Goal: Information Seeking & Learning: Learn about a topic

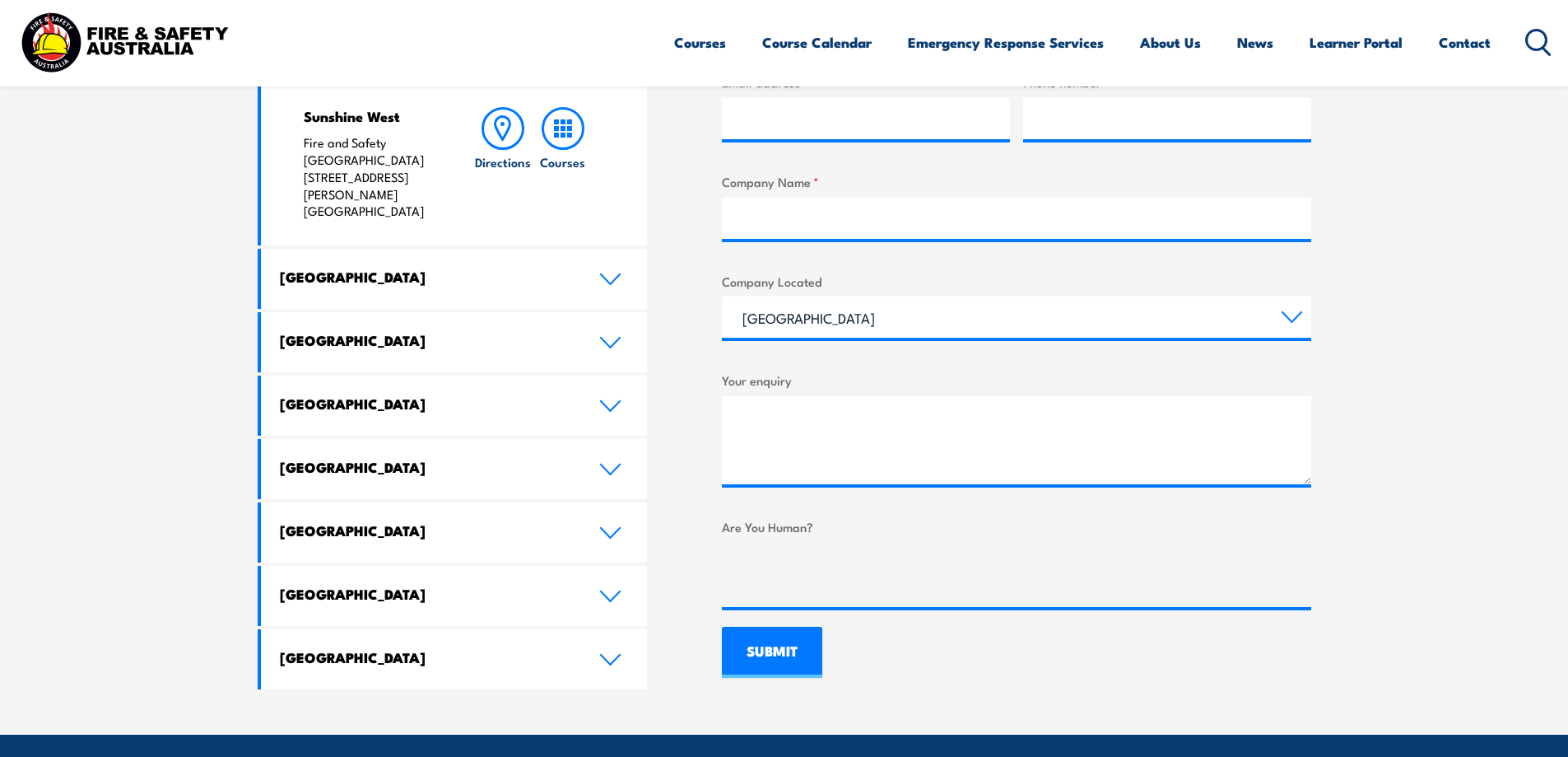
scroll to position [988, 0]
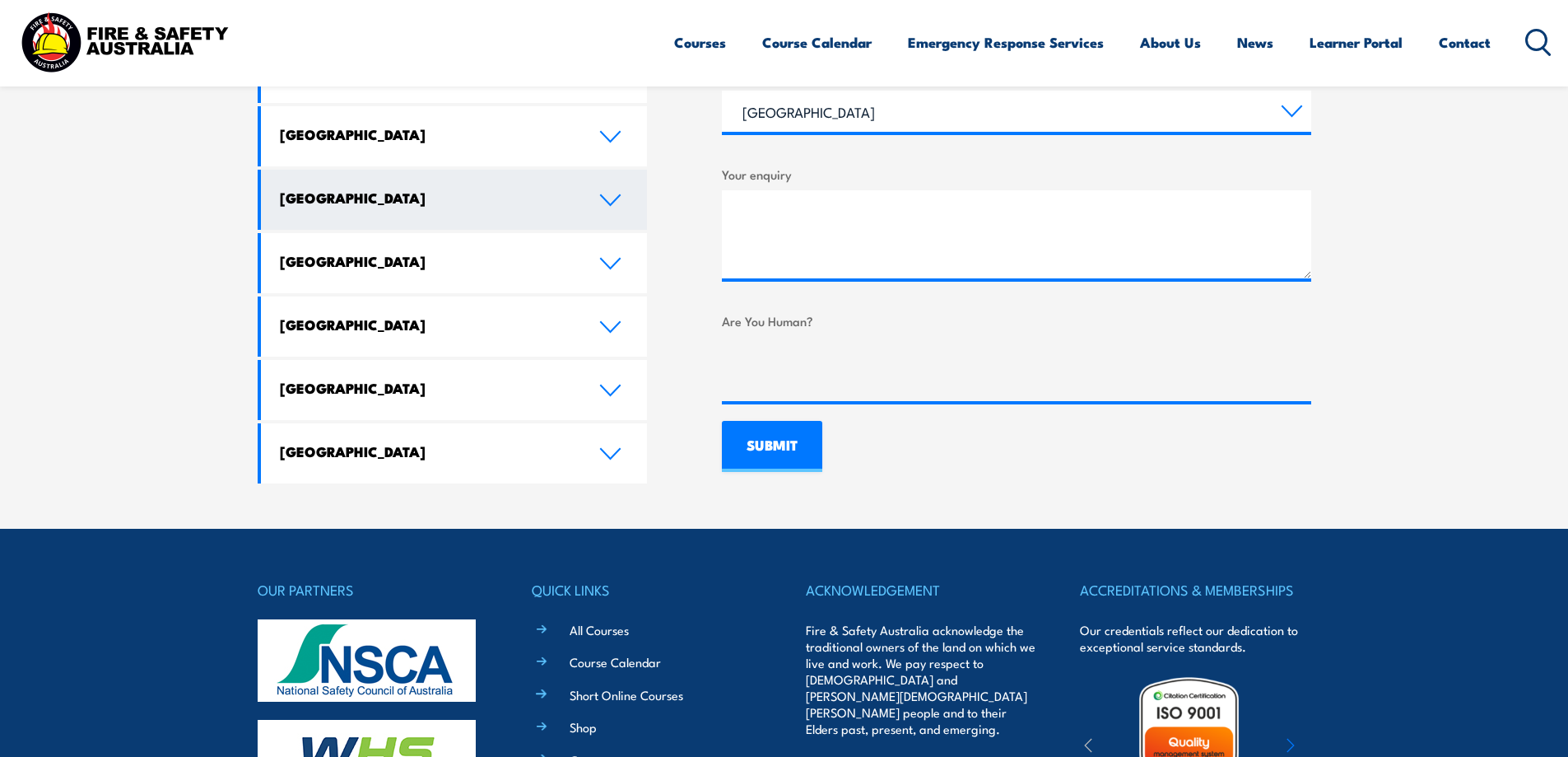
click at [376, 188] on h4 "[GEOGRAPHIC_DATA]" at bounding box center [427, 197] width 295 height 18
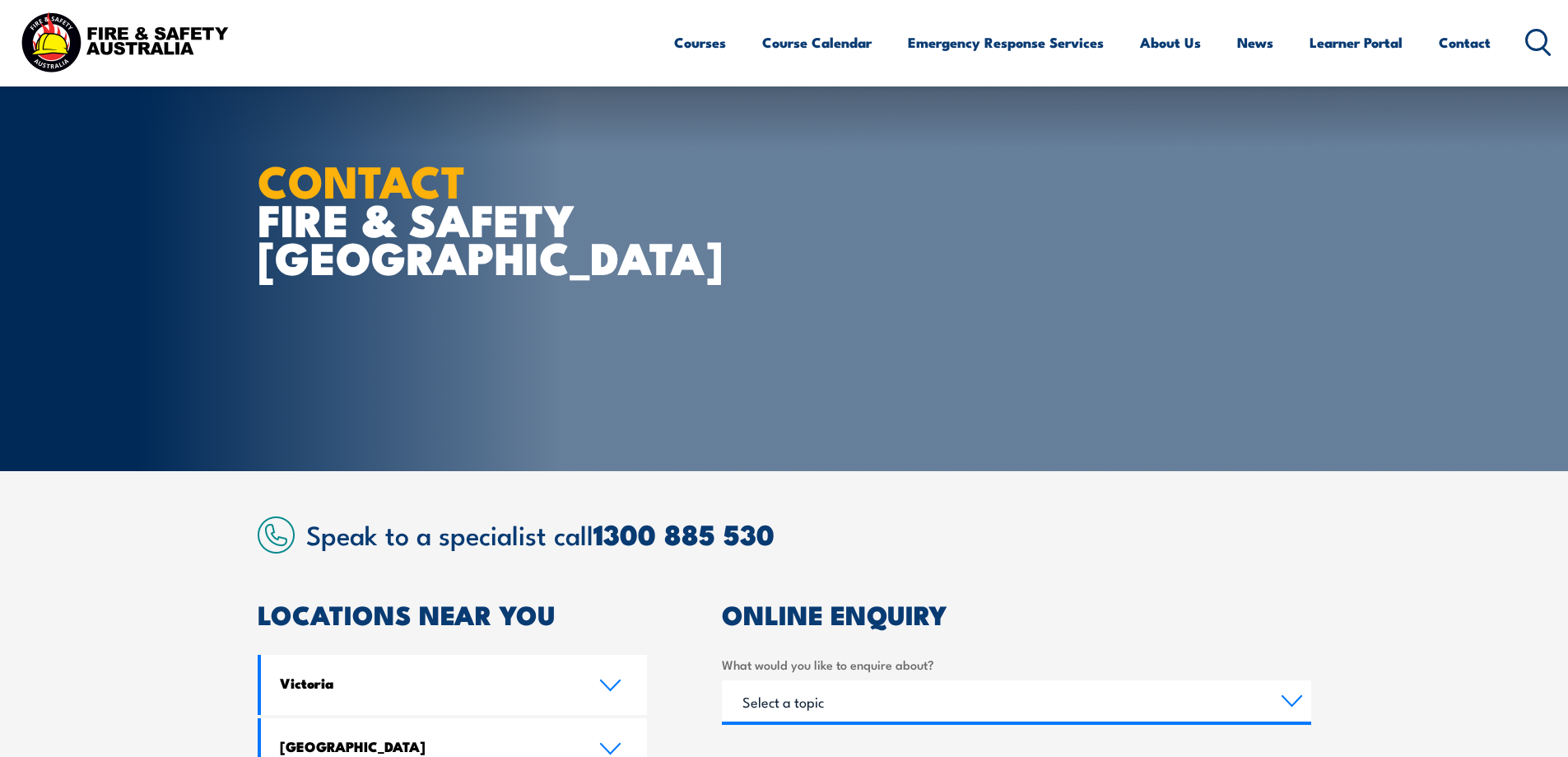
scroll to position [0, 0]
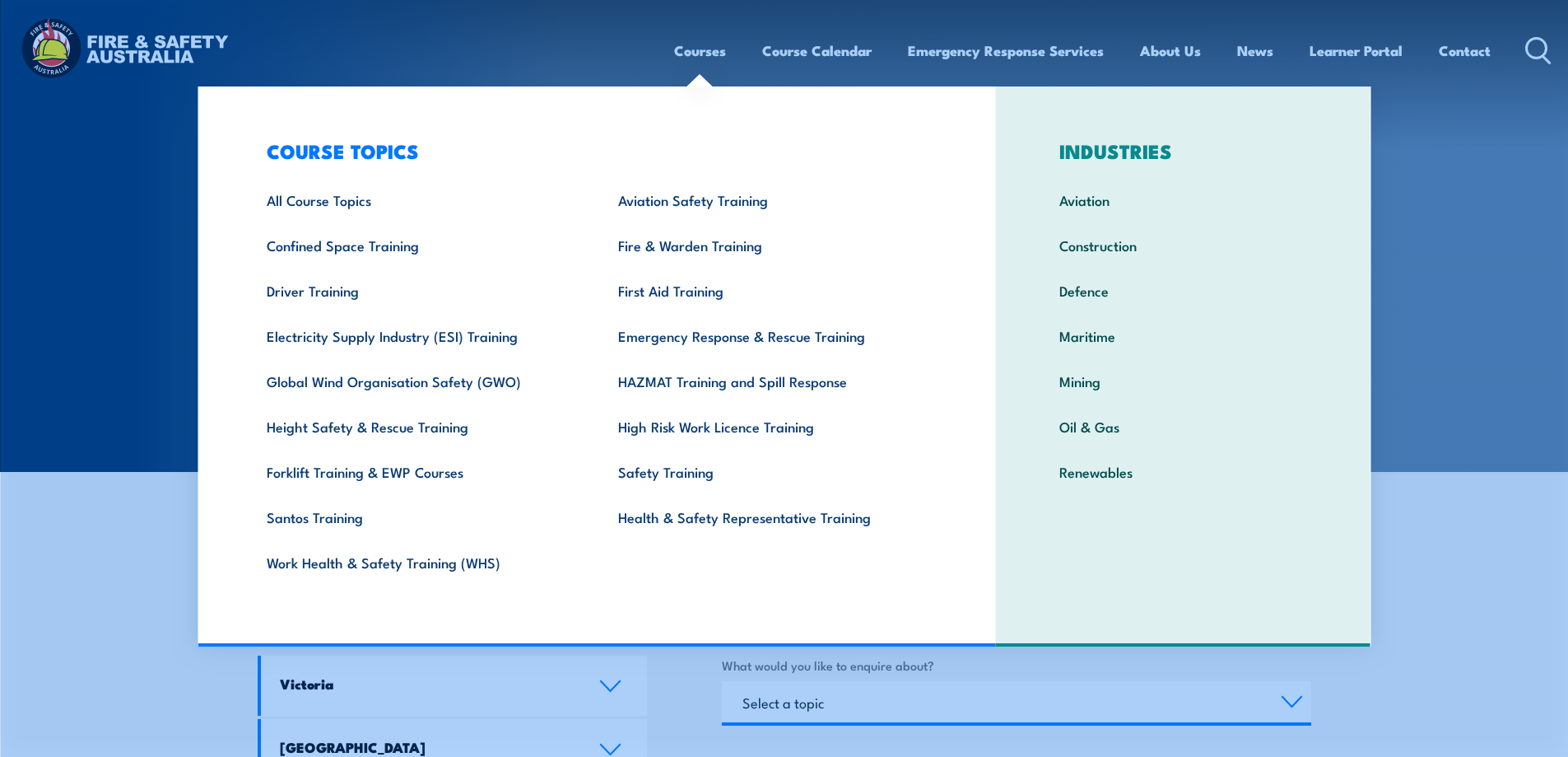
click at [689, 50] on link "Courses" at bounding box center [699, 51] width 52 height 44
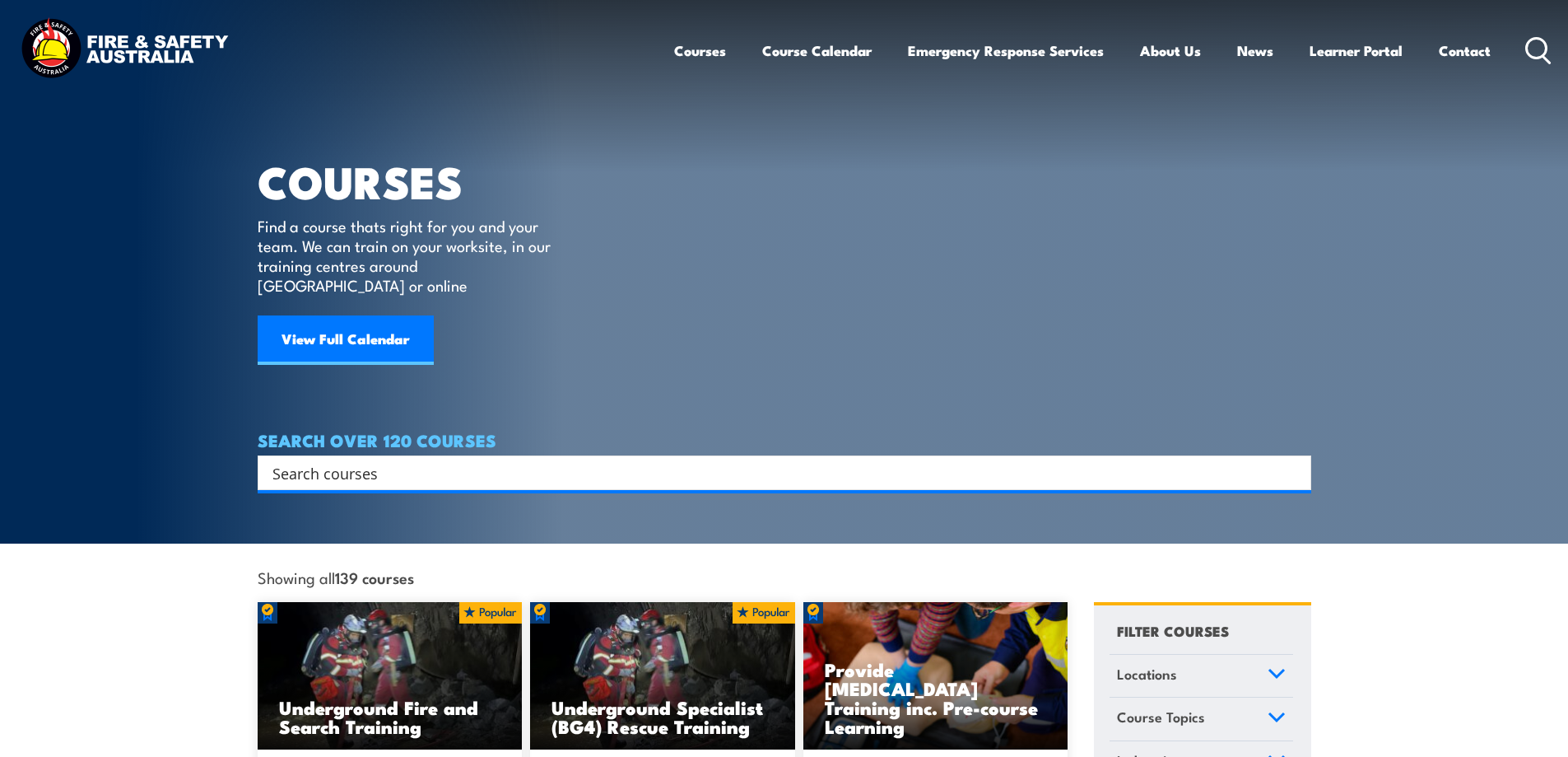
click at [689, 50] on link "Courses" at bounding box center [699, 51] width 52 height 44
click at [434, 461] on input "Search input" at bounding box center [774, 472] width 1002 height 25
paste input "RIIRIS301A"
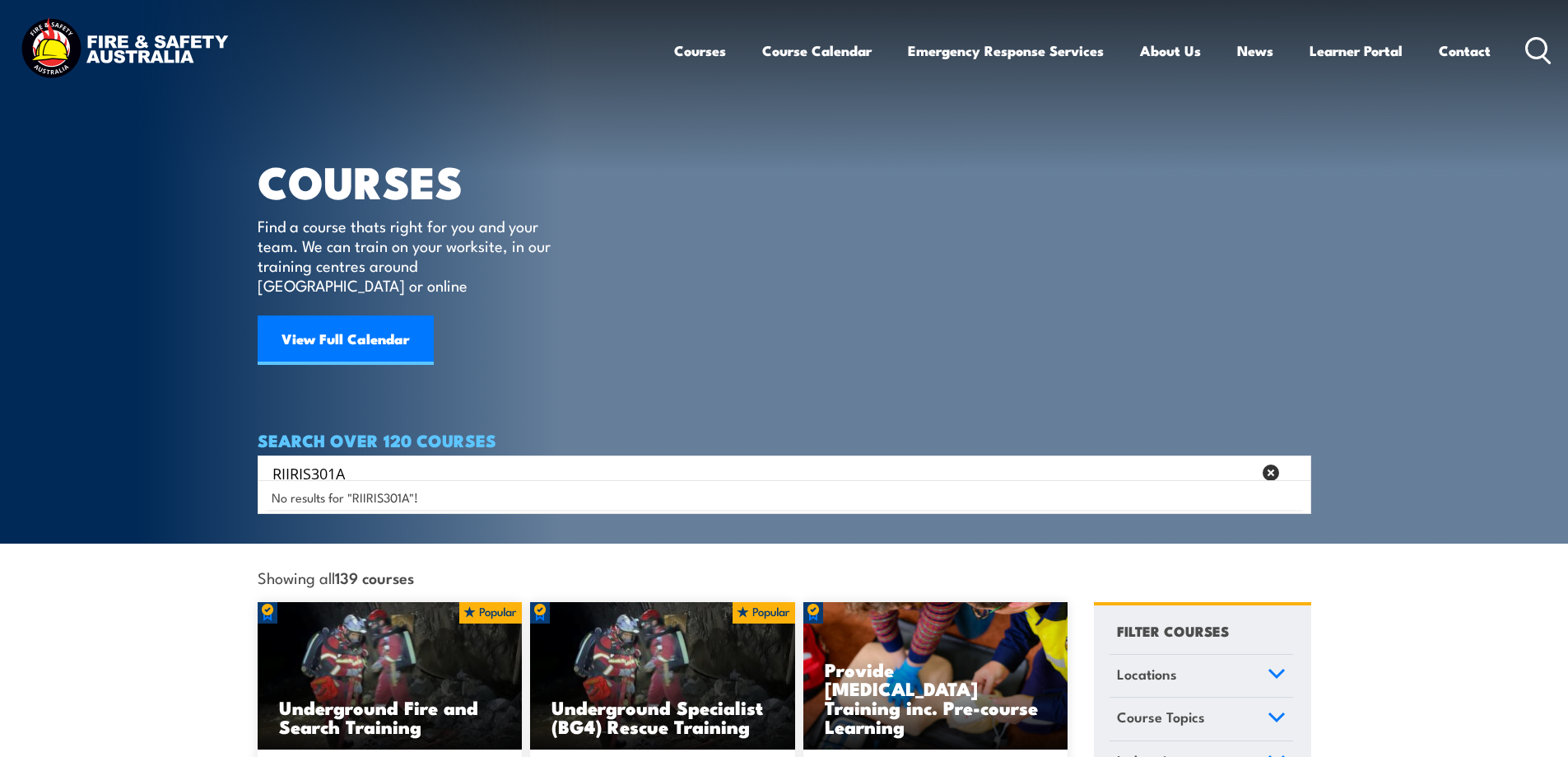
type input "RIIRIS301A"
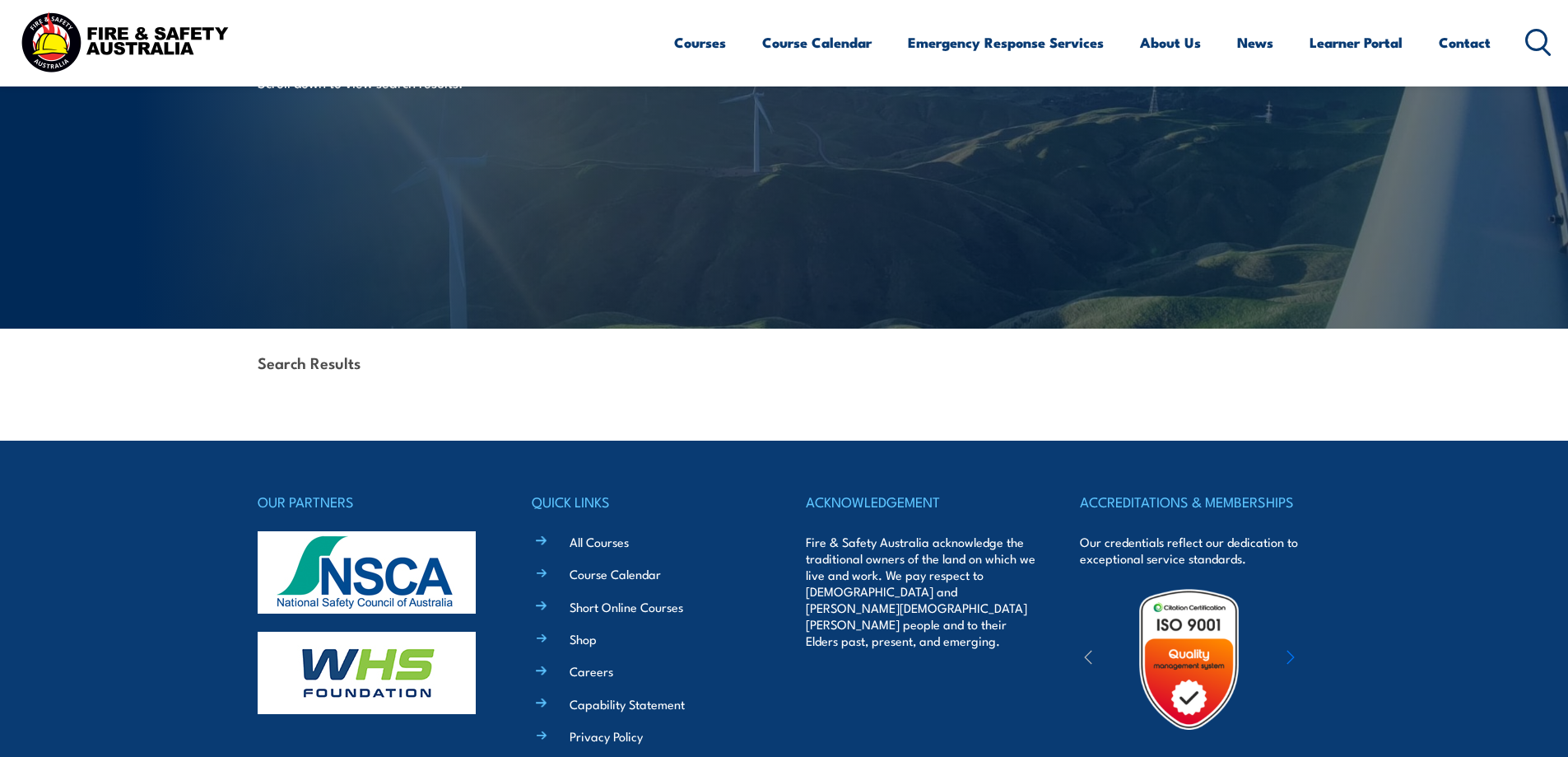
scroll to position [165, 0]
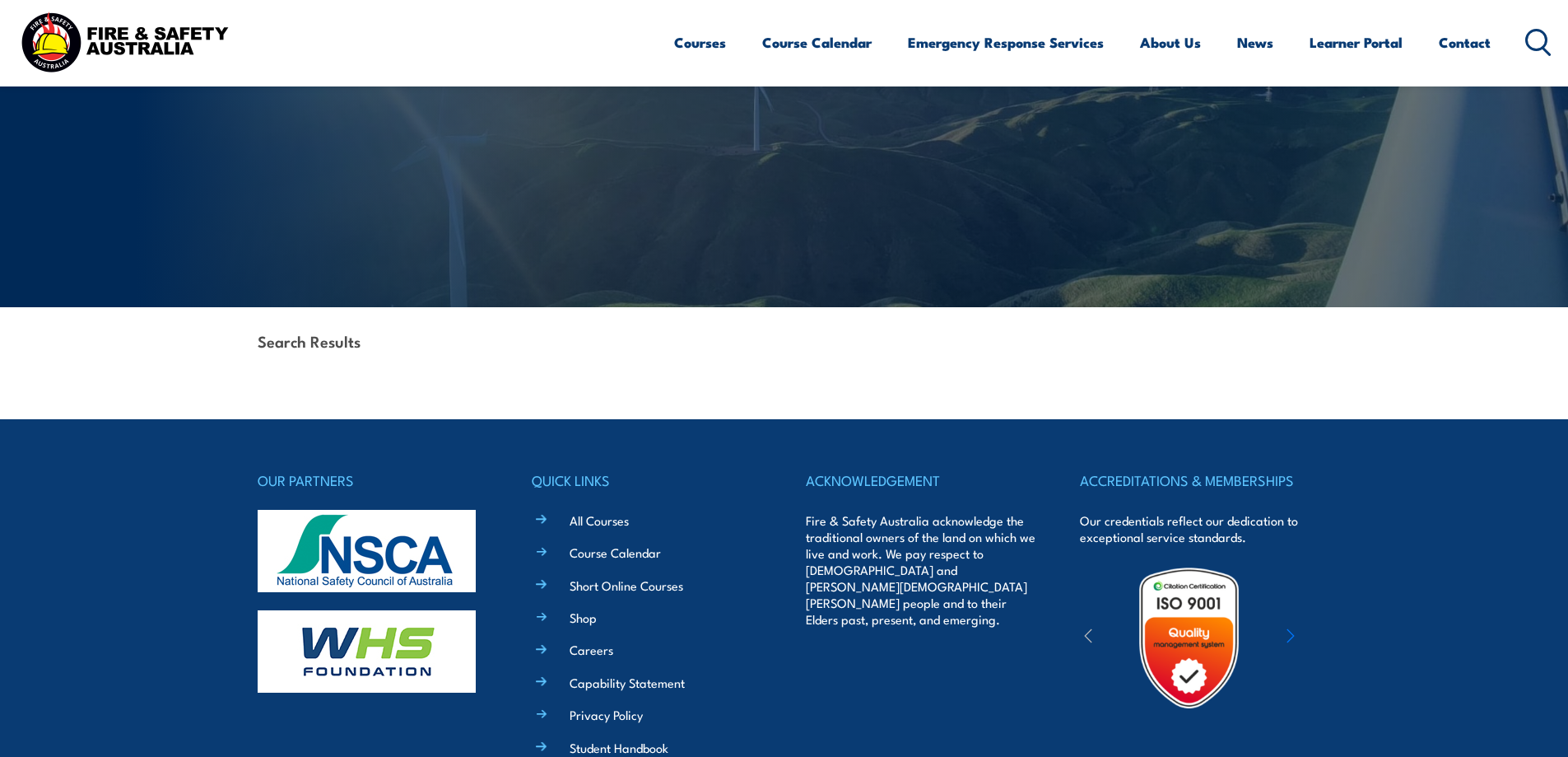
click at [347, 346] on strong "Search Results" at bounding box center [308, 340] width 103 height 22
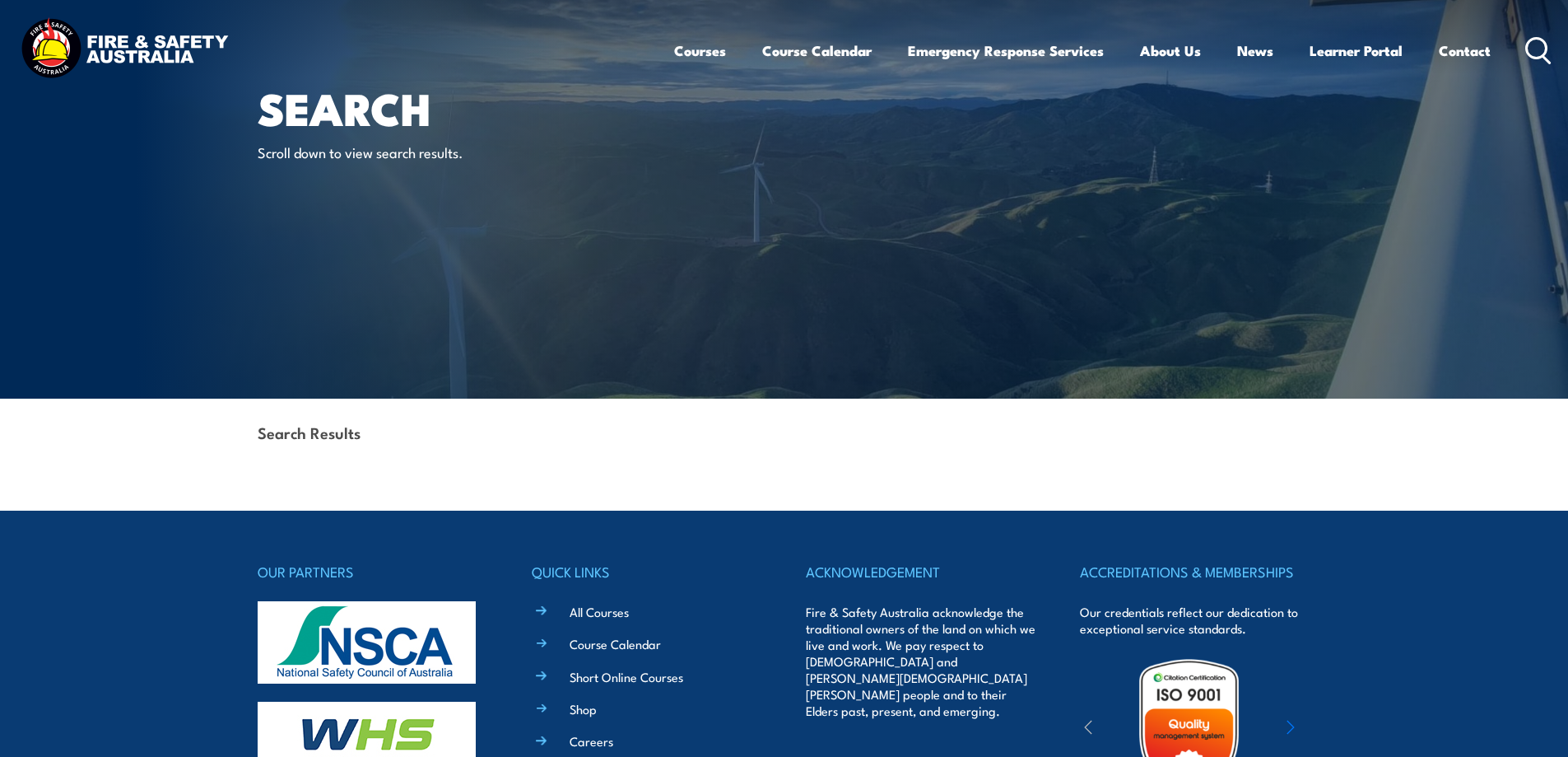
scroll to position [0, 0]
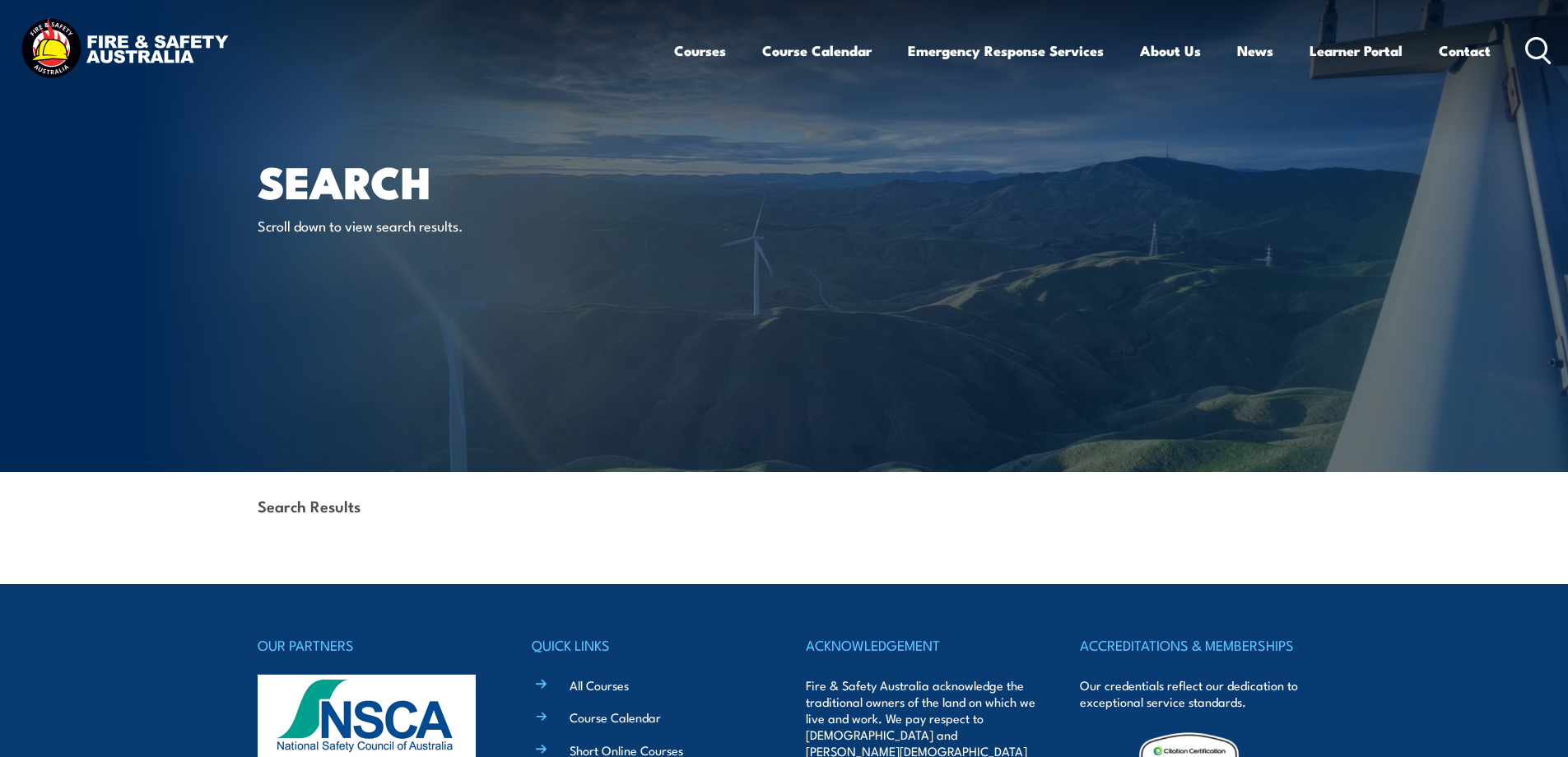
click at [1535, 52] on icon at bounding box center [1538, 51] width 26 height 27
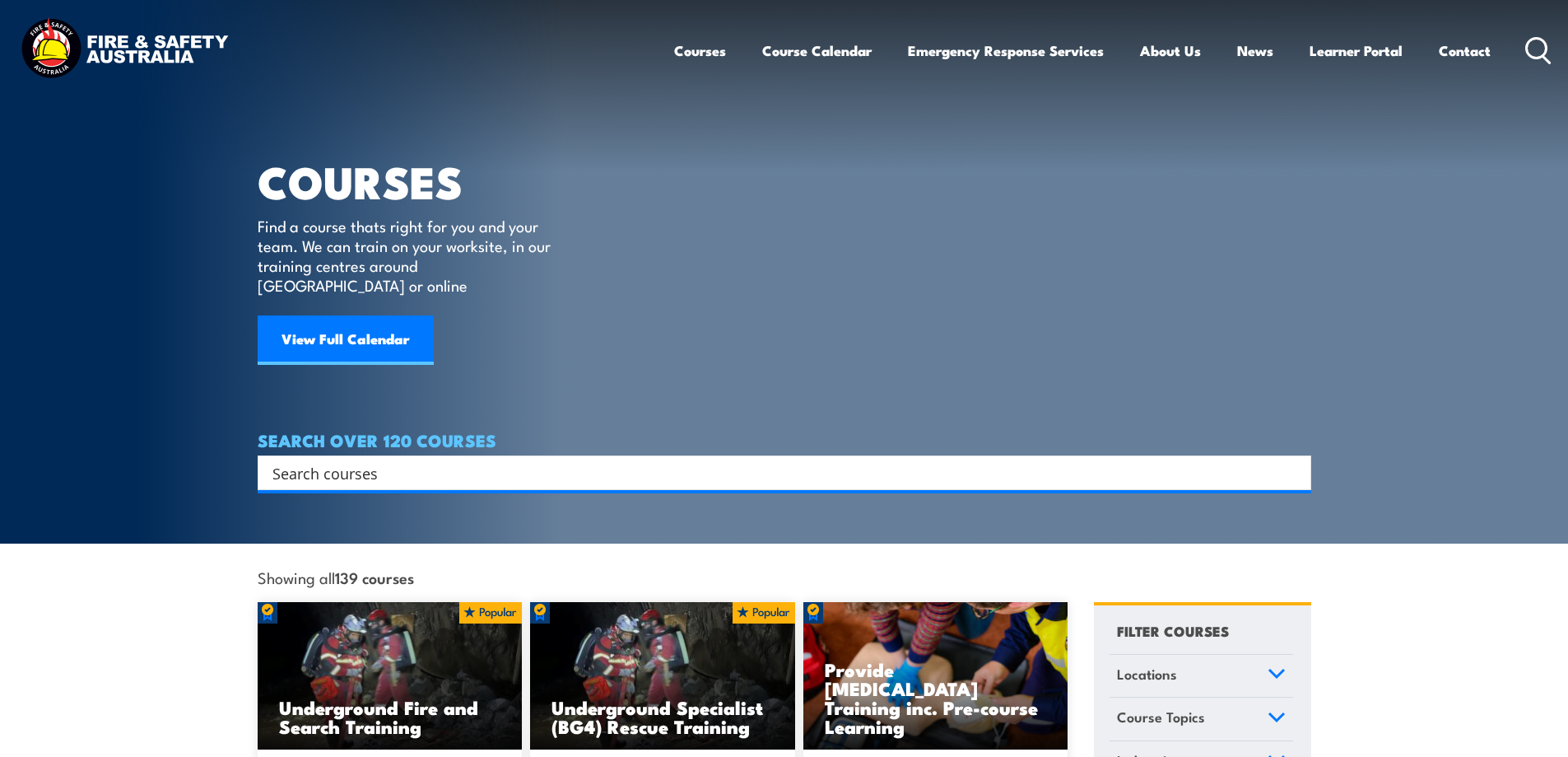
click at [394, 460] on input "Search input" at bounding box center [774, 472] width 1002 height 25
paste input "RIIRIS301A"
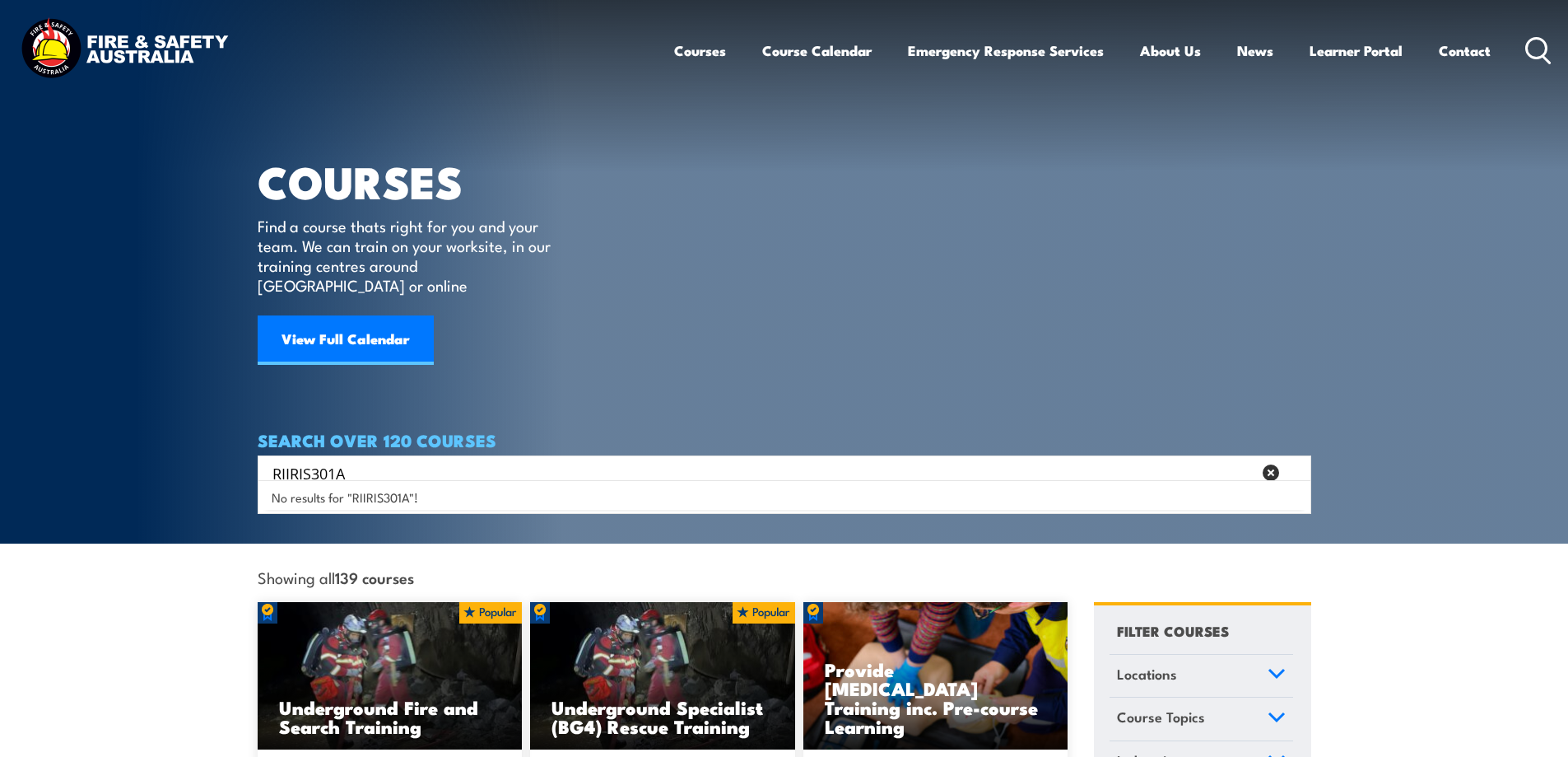
click at [336, 460] on input "RIIRIS301A" at bounding box center [762, 472] width 980 height 25
drag, startPoint x: 309, startPoint y: 448, endPoint x: 292, endPoint y: 447, distance: 17.0
click at [292, 460] on input "RIIRIS301A" at bounding box center [762, 472] width 980 height 25
type input "RII|COM301A"
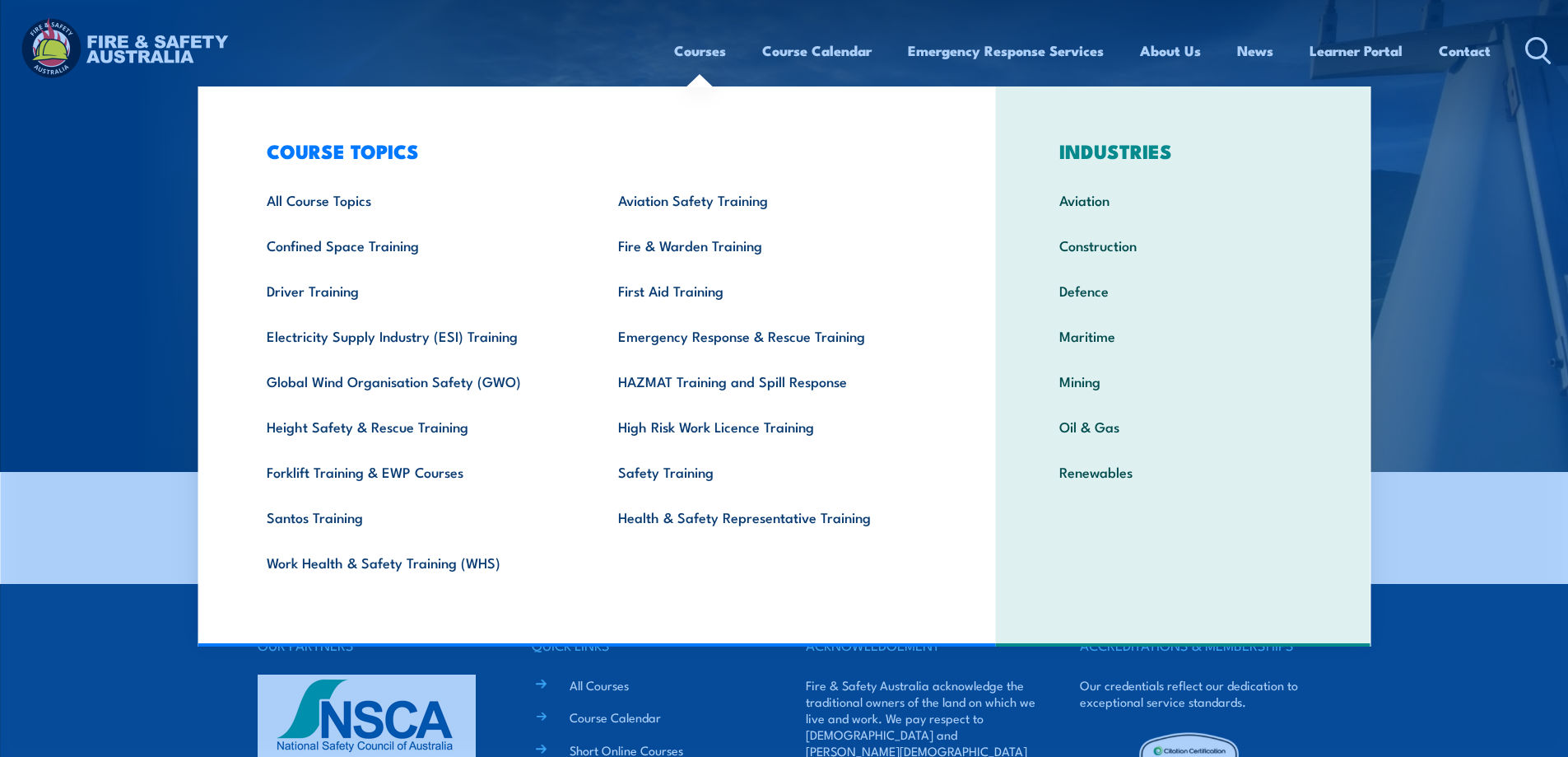
click at [696, 61] on link "Courses" at bounding box center [699, 51] width 52 height 44
